Goal: Task Accomplishment & Management: Use online tool/utility

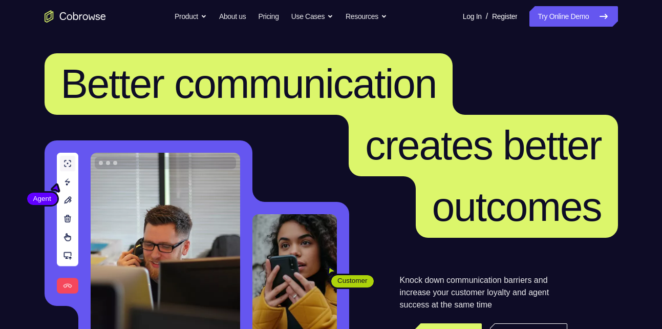
click at [551, 20] on link "Try Online Demo" at bounding box center [573, 16] width 88 height 20
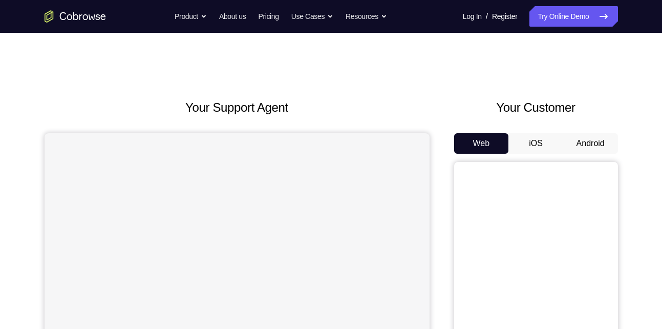
click at [586, 136] on button "Android" at bounding box center [590, 143] width 55 height 20
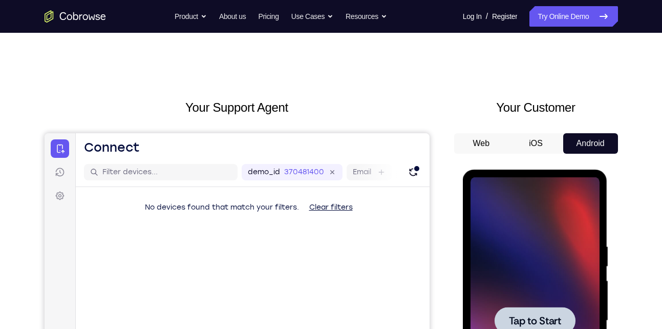
scroll to position [111, 0]
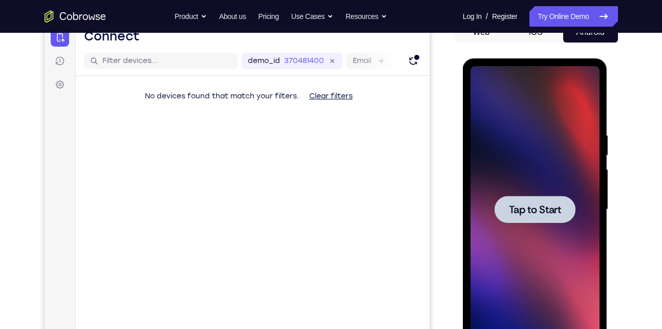
click at [494, 179] on div at bounding box center [534, 209] width 129 height 287
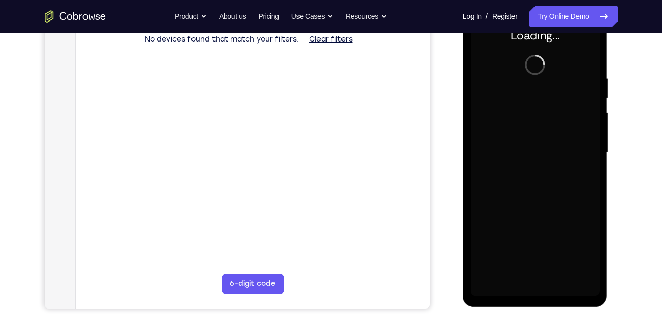
scroll to position [172, 0]
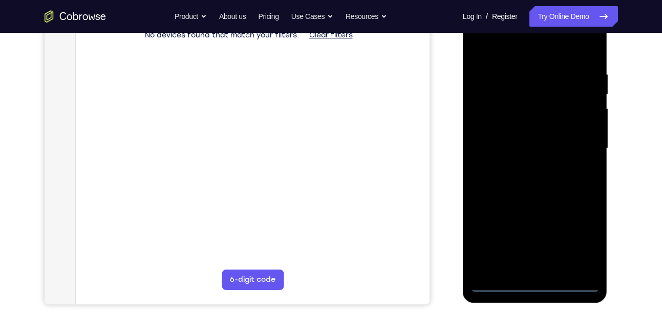
click at [536, 281] on div at bounding box center [534, 148] width 129 height 287
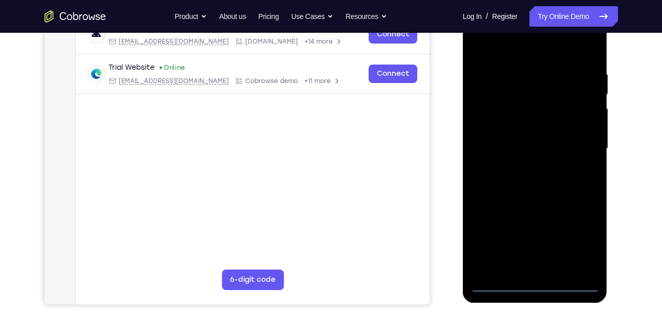
click at [572, 247] on div at bounding box center [534, 148] width 129 height 287
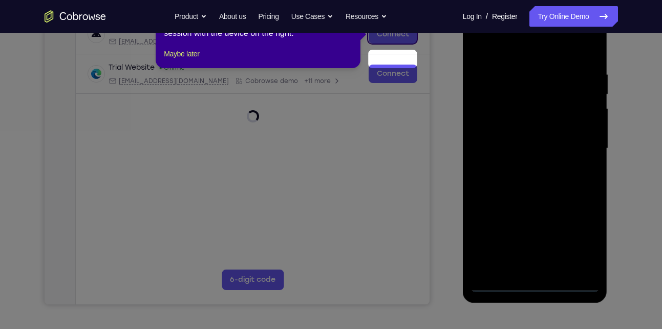
scroll to position [145, 0]
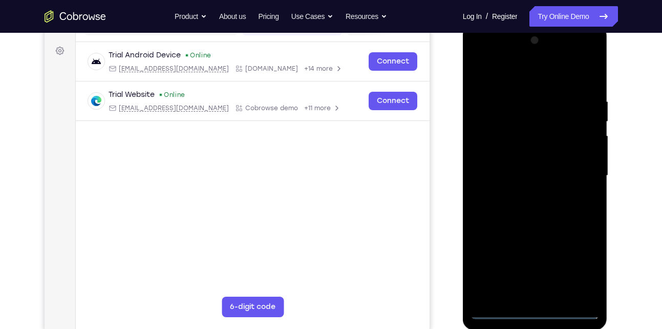
click at [538, 78] on div at bounding box center [534, 175] width 129 height 287
click at [572, 169] on div at bounding box center [534, 175] width 129 height 287
click at [527, 193] on div at bounding box center [534, 175] width 129 height 287
click at [518, 165] on div at bounding box center [534, 175] width 129 height 287
click at [538, 157] on div at bounding box center [534, 175] width 129 height 287
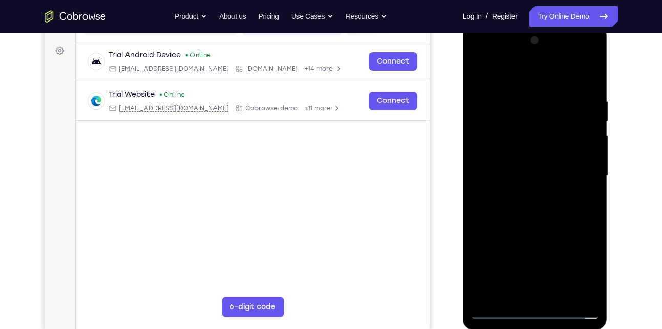
click at [530, 174] on div at bounding box center [534, 175] width 129 height 287
click at [531, 213] on div at bounding box center [534, 175] width 129 height 287
click at [537, 203] on div at bounding box center [534, 175] width 129 height 287
click at [592, 84] on div at bounding box center [534, 175] width 129 height 287
click at [556, 298] on div at bounding box center [534, 175] width 129 height 287
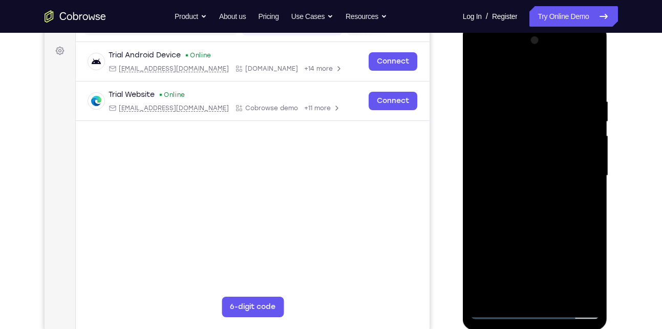
click at [533, 227] on div at bounding box center [534, 175] width 129 height 287
click at [518, 194] on div at bounding box center [534, 175] width 129 height 287
click at [528, 269] on div at bounding box center [534, 175] width 129 height 287
click at [479, 75] on div at bounding box center [534, 175] width 129 height 287
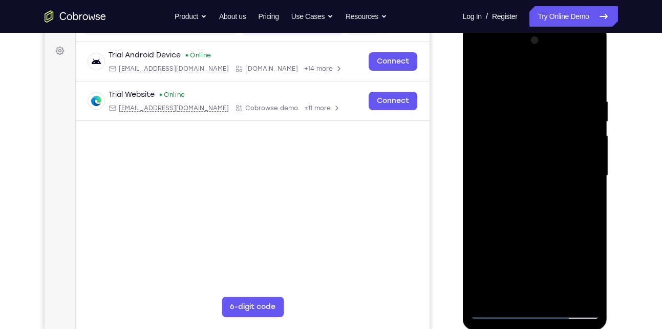
click at [479, 75] on div at bounding box center [534, 175] width 129 height 287
click at [589, 72] on div at bounding box center [534, 175] width 129 height 287
click at [526, 92] on div at bounding box center [534, 175] width 129 height 287
drag, startPoint x: 518, startPoint y: 218, endPoint x: 517, endPoint y: 149, distance: 69.6
click at [517, 149] on div at bounding box center [534, 175] width 129 height 287
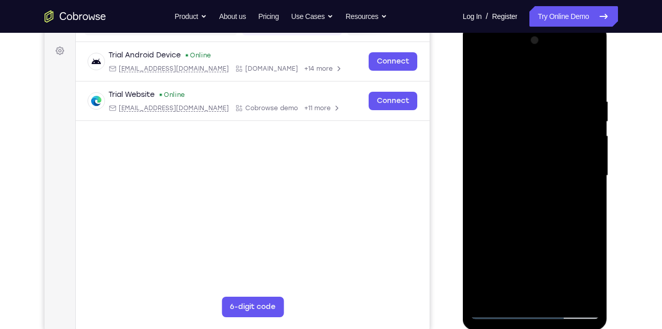
drag, startPoint x: 517, startPoint y: 249, endPoint x: 512, endPoint y: 185, distance: 64.2
click at [512, 185] on div at bounding box center [534, 175] width 129 height 287
drag, startPoint x: 512, startPoint y: 244, endPoint x: 511, endPoint y: 196, distance: 47.1
click at [511, 196] on div at bounding box center [534, 175] width 129 height 287
drag, startPoint x: 510, startPoint y: 221, endPoint x: 510, endPoint y: 176, distance: 44.5
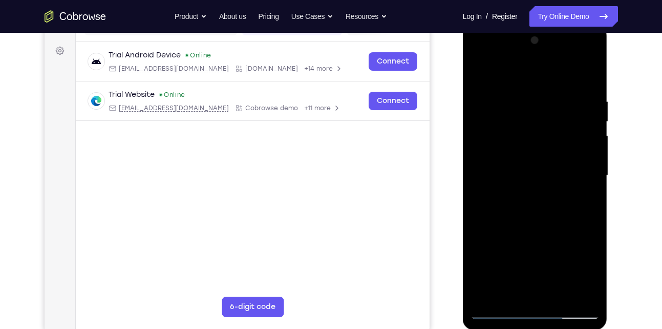
click at [510, 176] on div at bounding box center [534, 175] width 129 height 287
click at [503, 204] on div at bounding box center [534, 175] width 129 height 287
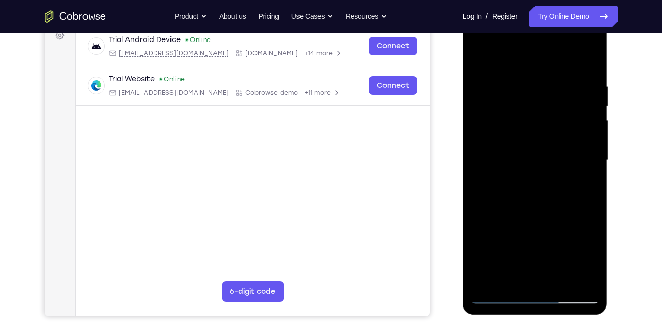
drag, startPoint x: 531, startPoint y: 222, endPoint x: 530, endPoint y: 209, distance: 12.8
click at [530, 209] on div at bounding box center [534, 160] width 129 height 287
click at [488, 282] on div at bounding box center [534, 160] width 129 height 287
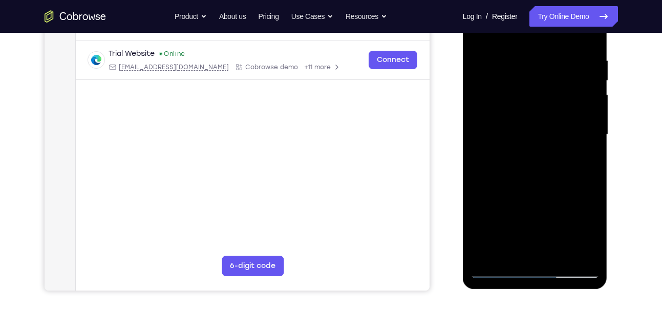
scroll to position [186, 0]
click at [580, 254] on div at bounding box center [534, 134] width 129 height 287
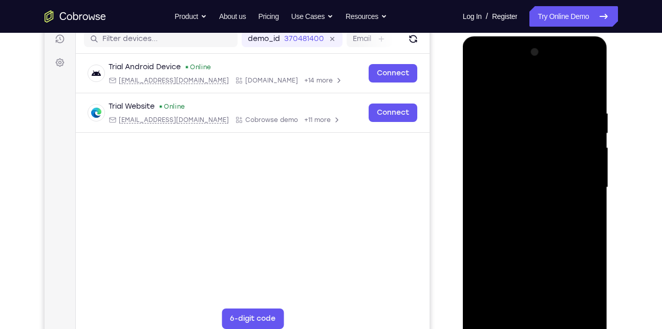
scroll to position [134, 0]
click at [556, 307] on div at bounding box center [534, 186] width 129 height 287
click at [529, 224] on div at bounding box center [534, 186] width 129 height 287
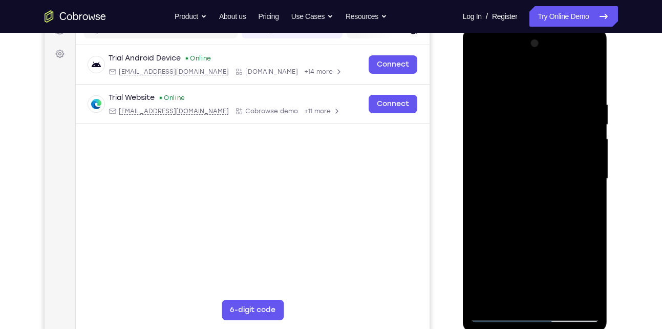
click at [505, 249] on div at bounding box center [534, 178] width 129 height 287
click at [526, 254] on div at bounding box center [534, 178] width 129 height 287
click at [499, 126] on div at bounding box center [534, 178] width 129 height 287
click at [521, 213] on div at bounding box center [534, 178] width 129 height 287
click at [590, 279] on div at bounding box center [534, 178] width 129 height 287
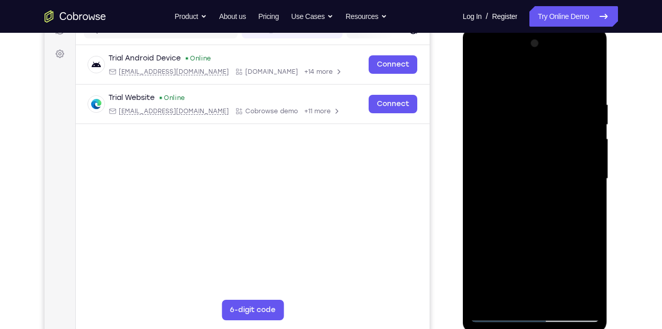
click at [590, 279] on div at bounding box center [534, 178] width 129 height 287
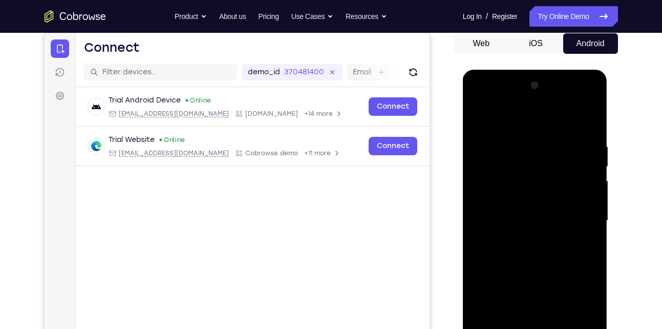
click at [479, 120] on div at bounding box center [534, 220] width 129 height 287
click at [527, 135] on div at bounding box center [534, 220] width 129 height 287
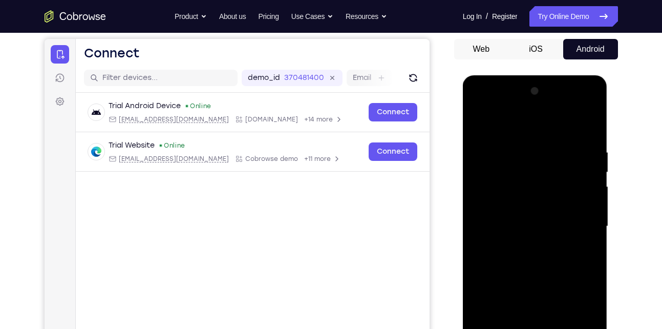
scroll to position [94, 0]
click at [578, 228] on div at bounding box center [534, 226] width 129 height 287
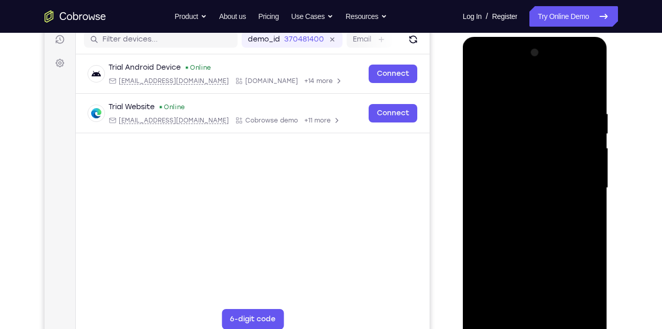
scroll to position [133, 0]
click at [513, 260] on div at bounding box center [534, 187] width 129 height 287
click at [513, 252] on div at bounding box center [534, 187] width 129 height 287
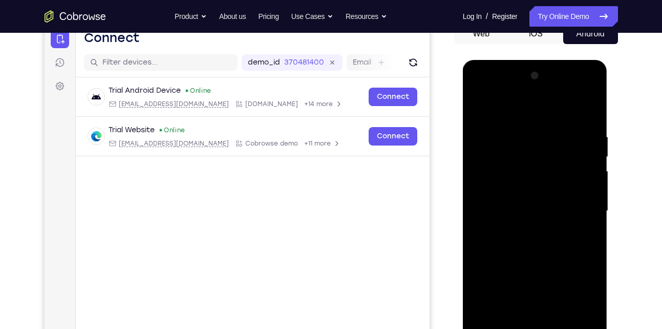
scroll to position [120, 0]
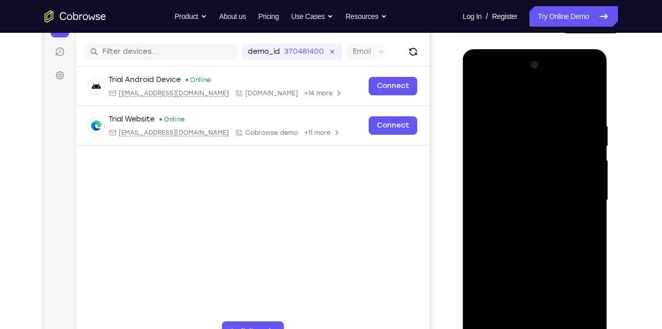
click at [489, 317] on div at bounding box center [534, 200] width 129 height 287
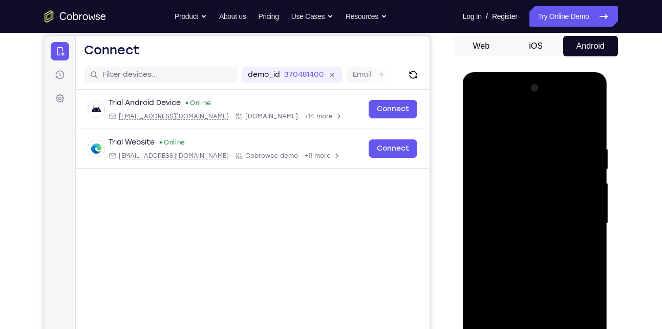
scroll to position [97, 0]
click at [545, 150] on div at bounding box center [534, 223] width 129 height 287
click at [579, 175] on div at bounding box center [534, 223] width 129 height 287
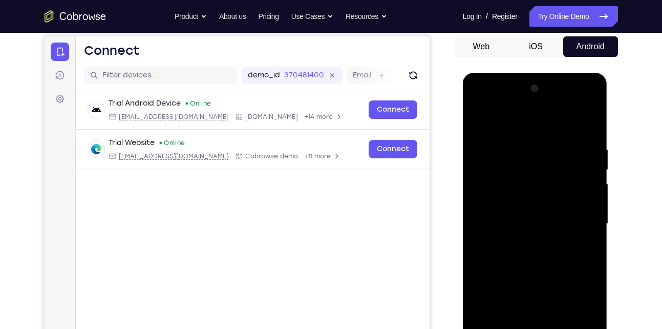
click at [579, 175] on div at bounding box center [534, 223] width 129 height 287
click at [486, 176] on div at bounding box center [534, 223] width 129 height 287
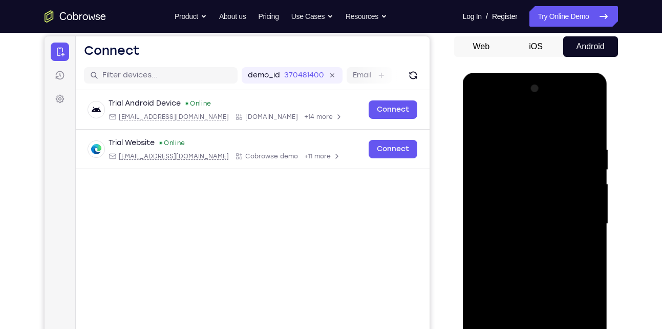
click at [553, 175] on div at bounding box center [534, 223] width 129 height 287
click at [576, 187] on div at bounding box center [534, 223] width 129 height 287
click at [584, 204] on div at bounding box center [534, 223] width 129 height 287
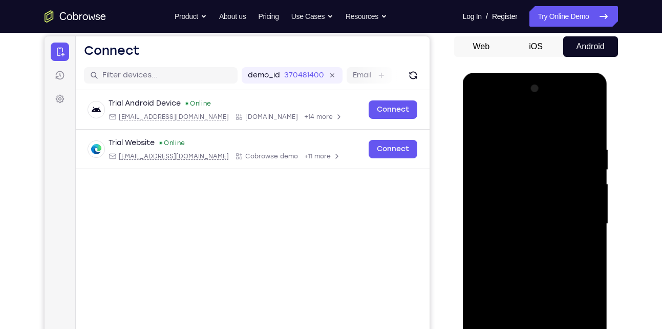
click at [584, 204] on div at bounding box center [534, 223] width 129 height 287
click at [575, 195] on div at bounding box center [534, 223] width 129 height 287
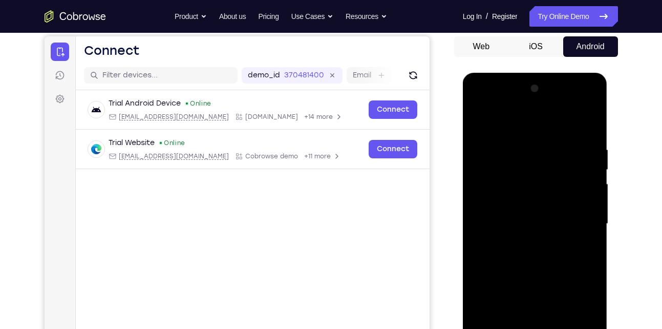
click at [575, 195] on div at bounding box center [534, 223] width 129 height 287
drag, startPoint x: 575, startPoint y: 195, endPoint x: 499, endPoint y: 195, distance: 75.7
click at [499, 195] on div at bounding box center [534, 223] width 129 height 287
click at [488, 195] on div at bounding box center [534, 223] width 129 height 287
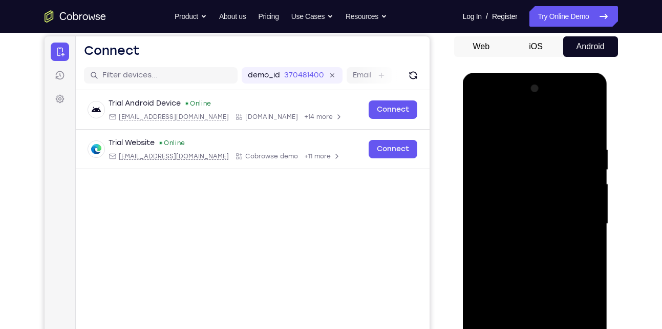
click at [583, 196] on div at bounding box center [534, 223] width 129 height 287
drag, startPoint x: 583, startPoint y: 196, endPoint x: 528, endPoint y: 196, distance: 54.8
click at [528, 196] on div at bounding box center [534, 223] width 129 height 287
click at [576, 195] on div at bounding box center [534, 223] width 129 height 287
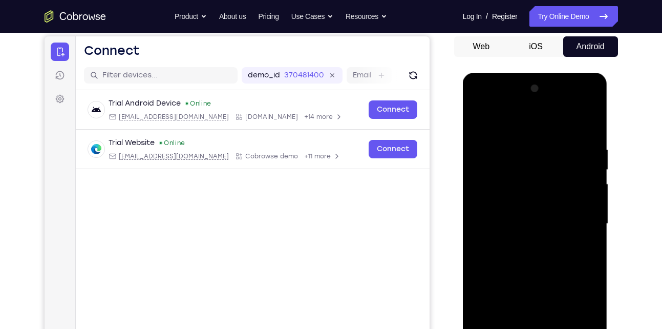
click at [576, 195] on div at bounding box center [534, 223] width 129 height 287
click at [584, 204] on div at bounding box center [534, 223] width 129 height 287
click at [585, 177] on div at bounding box center [534, 223] width 129 height 287
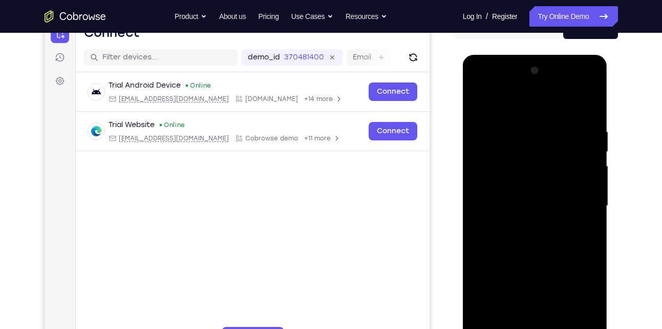
scroll to position [115, 0]
click at [585, 177] on div at bounding box center [534, 205] width 129 height 287
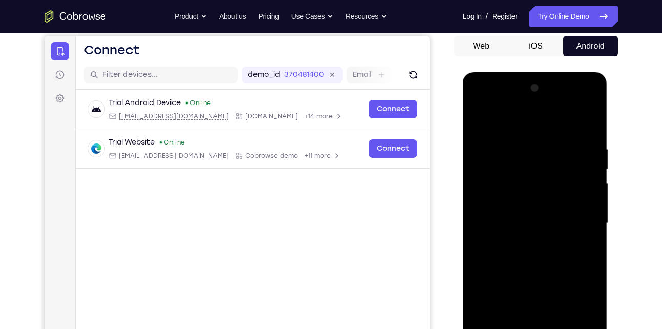
click at [585, 177] on div at bounding box center [534, 223] width 129 height 287
click at [474, 226] on div at bounding box center [534, 223] width 129 height 287
click at [478, 240] on div at bounding box center [534, 223] width 129 height 287
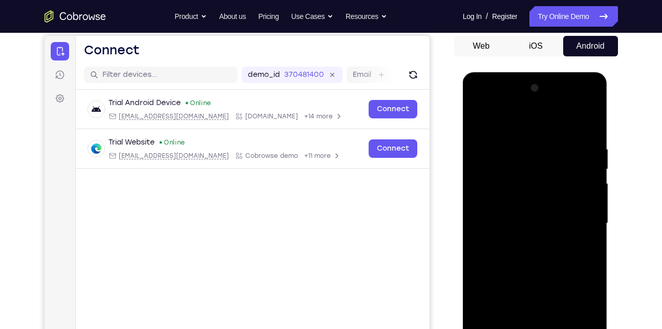
click at [476, 246] on div at bounding box center [534, 223] width 129 height 287
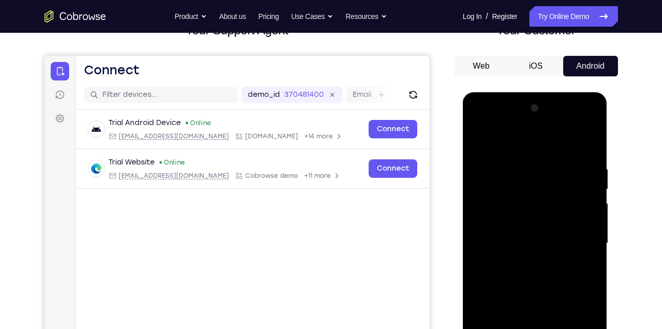
scroll to position [78, 0]
click at [586, 209] on div at bounding box center [534, 242] width 129 height 287
click at [590, 143] on div at bounding box center [534, 242] width 129 height 287
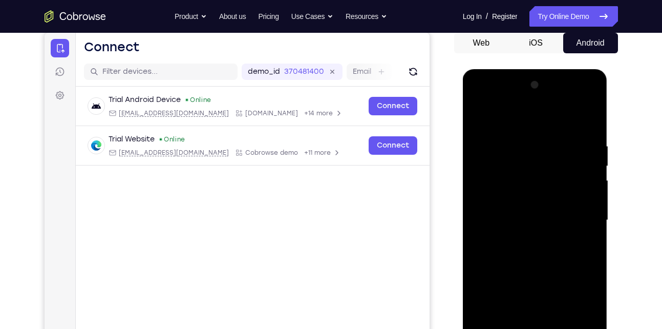
scroll to position [80, 0]
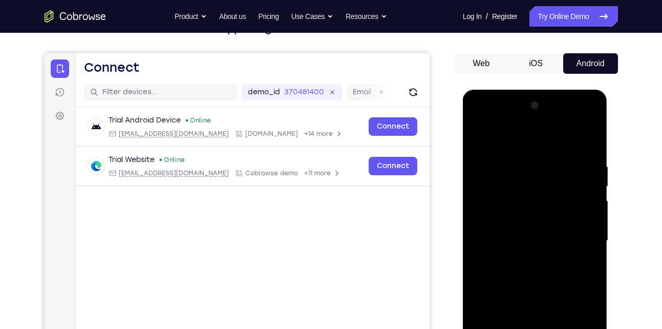
drag, startPoint x: 547, startPoint y: 176, endPoint x: 534, endPoint y: 295, distance: 120.4
click at [534, 295] on div at bounding box center [534, 240] width 129 height 287
drag, startPoint x: 529, startPoint y: 167, endPoint x: 529, endPoint y: 285, distance: 118.2
click at [529, 285] on div at bounding box center [534, 240] width 129 height 287
click at [522, 159] on div at bounding box center [534, 240] width 129 height 287
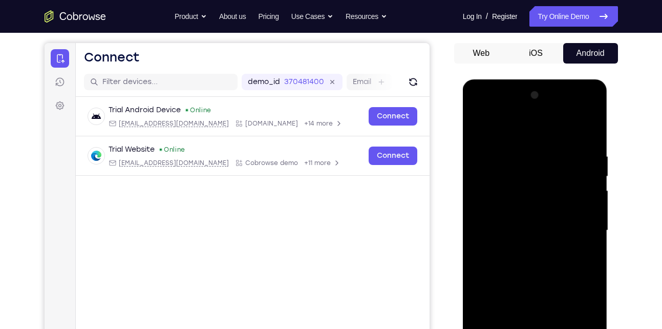
scroll to position [85, 0]
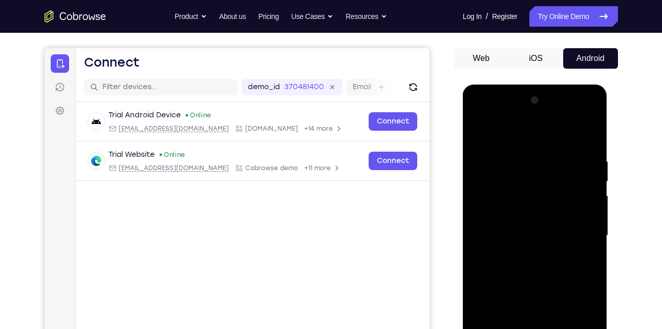
click at [574, 224] on div at bounding box center [534, 235] width 129 height 287
click at [583, 210] on div at bounding box center [534, 235] width 129 height 287
click at [482, 213] on div at bounding box center [534, 235] width 129 height 287
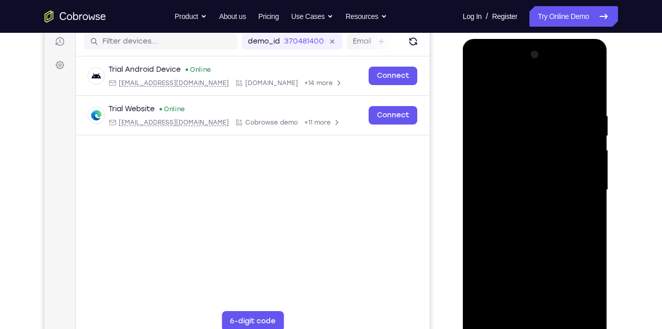
scroll to position [131, 0]
click at [575, 308] on div at bounding box center [534, 189] width 129 height 287
click at [579, 230] on div at bounding box center [534, 189] width 129 height 287
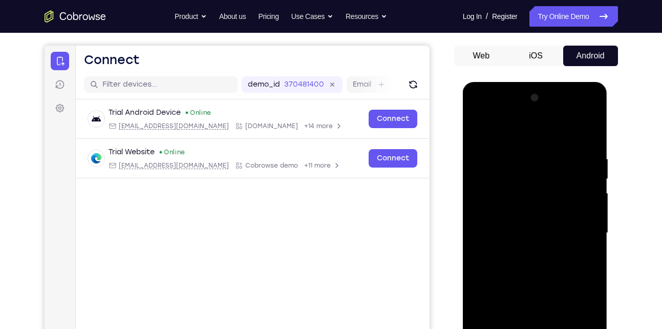
scroll to position [77, 0]
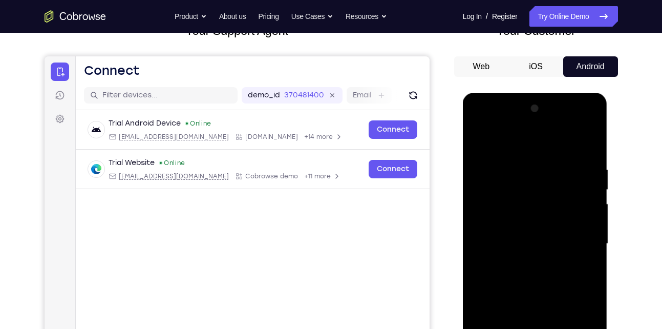
click at [579, 230] on div at bounding box center [534, 243] width 129 height 287
